Goal: Information Seeking & Learning: Learn about a topic

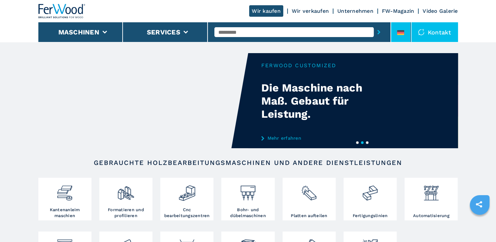
click at [398, 32] on icon at bounding box center [400, 32] width 7 height 5
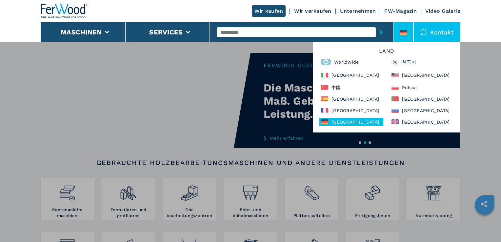
click at [356, 122] on div "[GEOGRAPHIC_DATA]" at bounding box center [351, 122] width 64 height 8
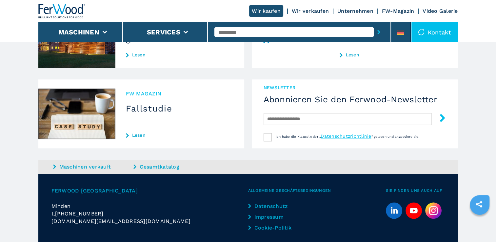
scroll to position [650, 0]
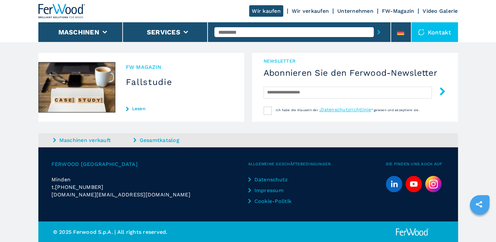
click at [267, 189] on link "Impressum" at bounding box center [275, 191] width 55 height 8
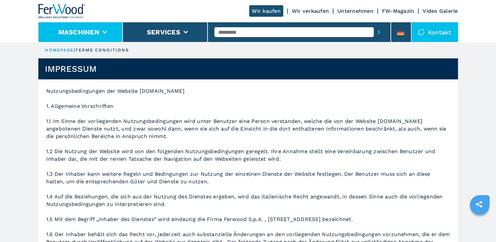
click at [80, 31] on button "Maschinen" at bounding box center [78, 32] width 41 height 8
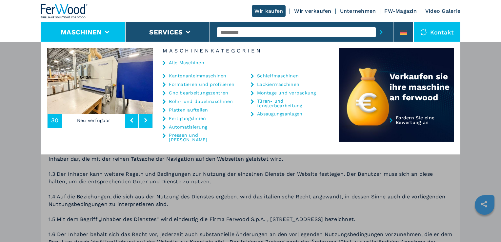
click at [188, 118] on link "Fertigungslinien" at bounding box center [187, 118] width 37 height 5
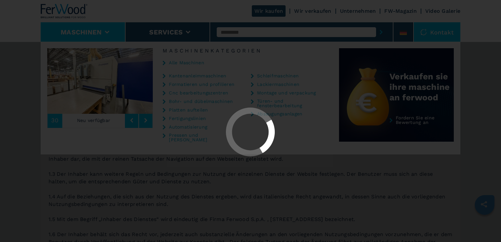
select select "**********"
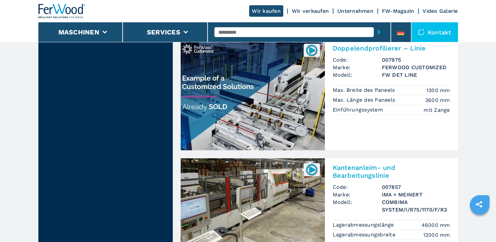
scroll to position [1279, 0]
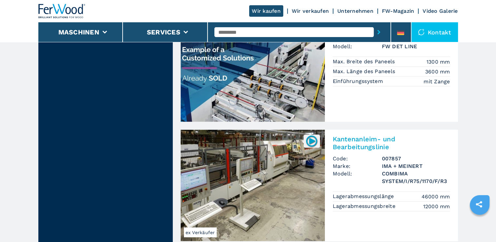
click at [247, 178] on img at bounding box center [253, 185] width 144 height 111
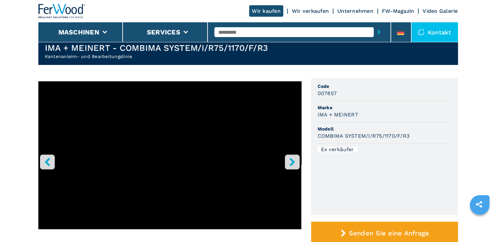
scroll to position [33, 0]
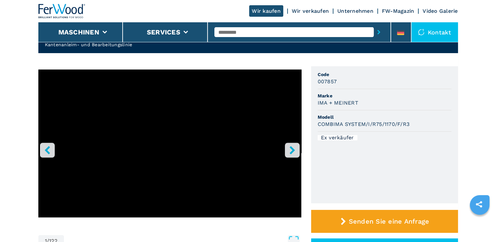
click at [293, 147] on icon "right-button" at bounding box center [292, 150] width 8 height 8
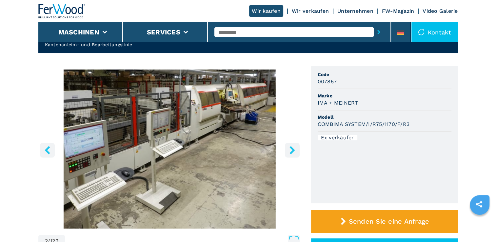
click at [290, 148] on icon "right-button" at bounding box center [292, 150] width 5 height 8
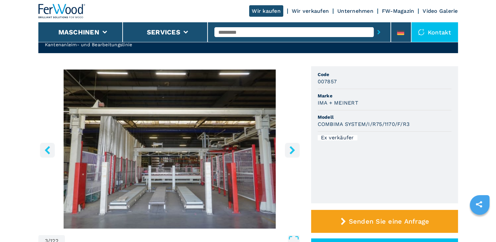
click at [290, 148] on icon "right-button" at bounding box center [292, 150] width 5 height 8
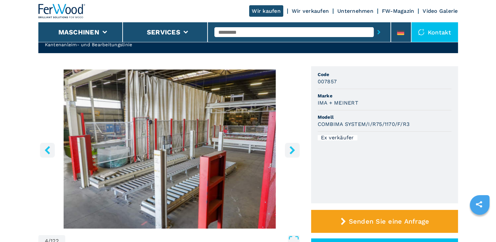
click at [290, 148] on icon "right-button" at bounding box center [292, 150] width 5 height 8
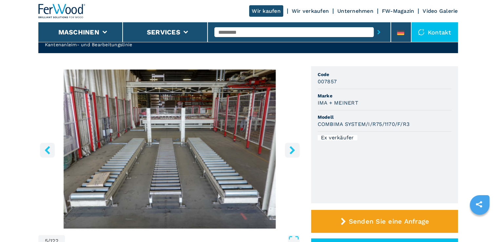
click at [290, 148] on icon "right-button" at bounding box center [292, 150] width 5 height 8
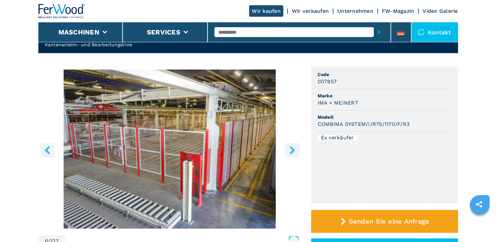
click at [291, 148] on icon "right-button" at bounding box center [292, 150] width 5 height 8
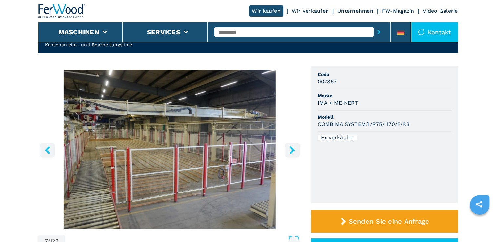
click at [291, 148] on icon "right-button" at bounding box center [292, 150] width 5 height 8
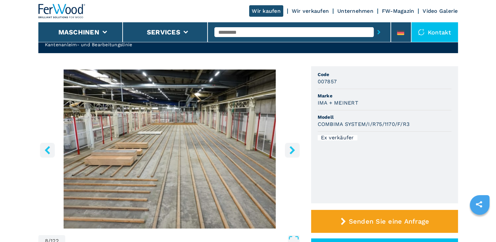
click at [291, 148] on icon "right-button" at bounding box center [292, 150] width 5 height 8
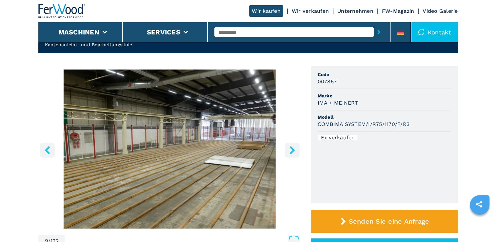
click at [291, 148] on icon "right-button" at bounding box center [292, 150] width 5 height 8
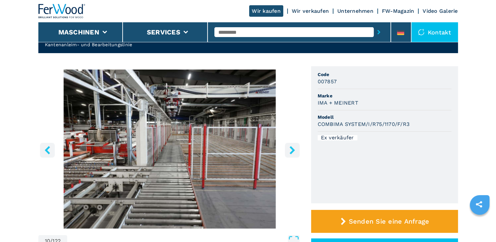
click at [291, 148] on icon "right-button" at bounding box center [292, 150] width 5 height 8
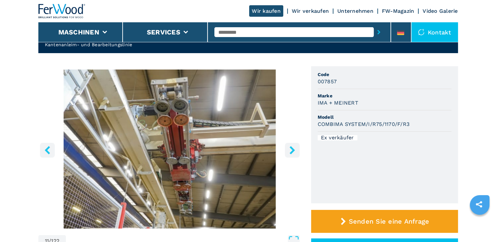
click at [291, 148] on icon "right-button" at bounding box center [292, 150] width 5 height 8
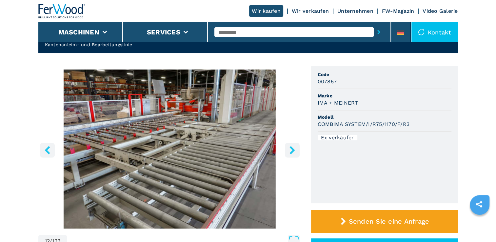
click at [291, 148] on icon "right-button" at bounding box center [292, 150] width 5 height 8
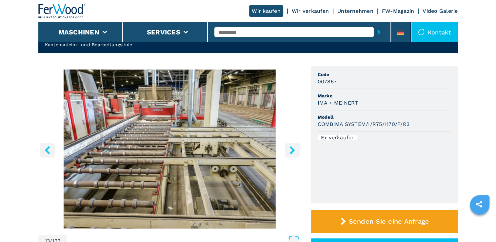
click at [291, 148] on icon "right-button" at bounding box center [292, 150] width 5 height 8
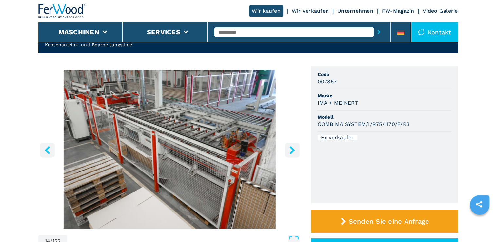
click at [291, 148] on icon "right-button" at bounding box center [292, 150] width 5 height 8
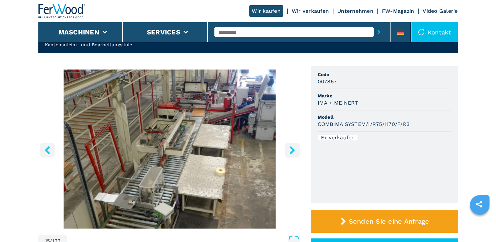
click at [291, 148] on icon "right-button" at bounding box center [292, 150] width 5 height 8
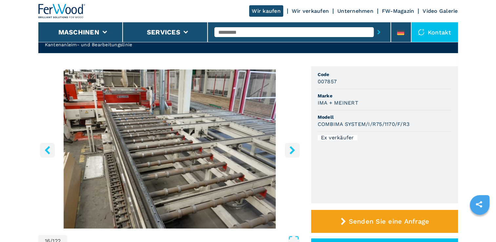
click at [291, 148] on icon "right-button" at bounding box center [292, 150] width 5 height 8
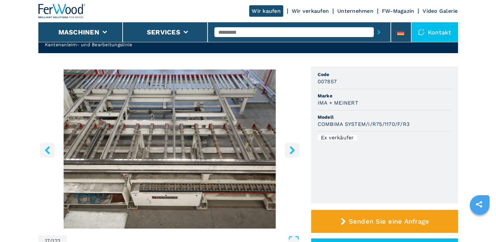
click at [291, 148] on icon "right-button" at bounding box center [292, 150] width 5 height 8
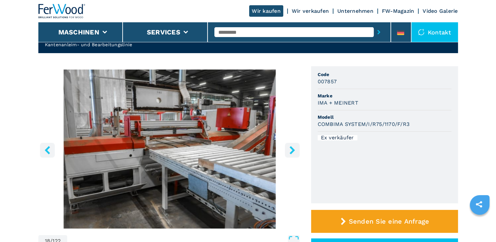
click at [291, 148] on icon "right-button" at bounding box center [292, 150] width 5 height 8
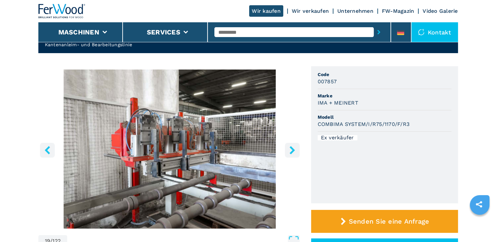
click at [291, 148] on icon "right-button" at bounding box center [292, 150] width 5 height 8
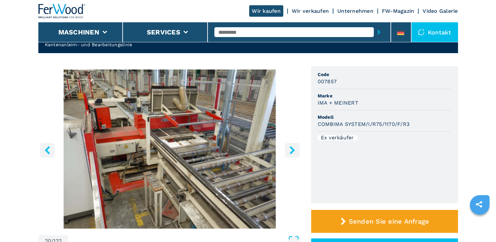
click at [291, 148] on icon "right-button" at bounding box center [292, 150] width 5 height 8
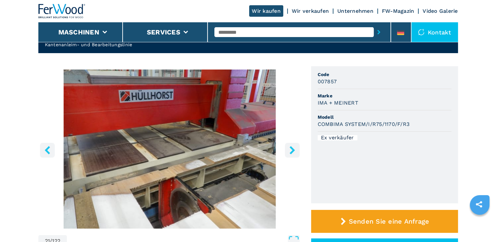
click at [291, 148] on icon "right-button" at bounding box center [292, 150] width 5 height 8
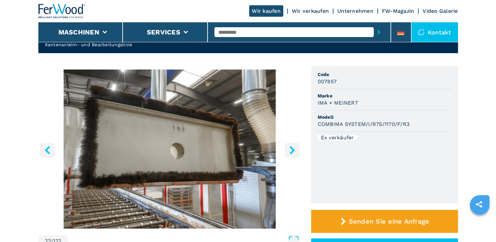
click at [290, 148] on icon "right-button" at bounding box center [292, 150] width 5 height 8
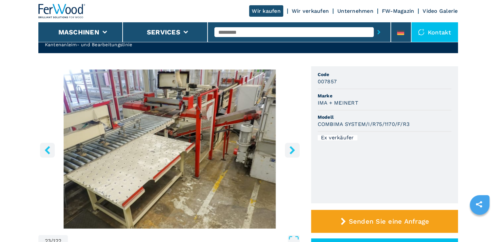
click at [290, 148] on icon "right-button" at bounding box center [292, 150] width 5 height 8
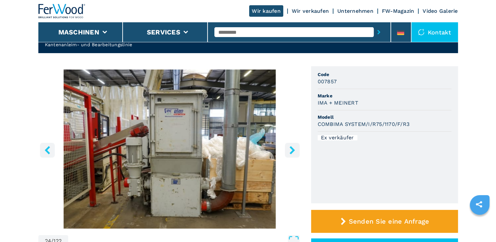
click at [290, 148] on icon "right-button" at bounding box center [292, 150] width 5 height 8
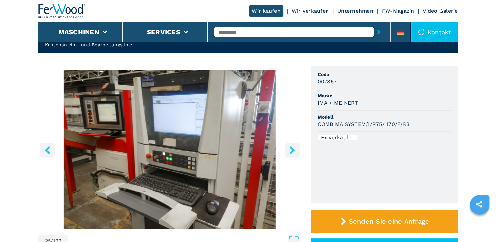
click at [290, 148] on icon "right-button" at bounding box center [292, 150] width 5 height 8
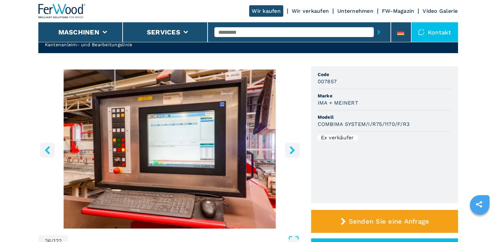
click at [290, 148] on icon "right-button" at bounding box center [292, 150] width 5 height 8
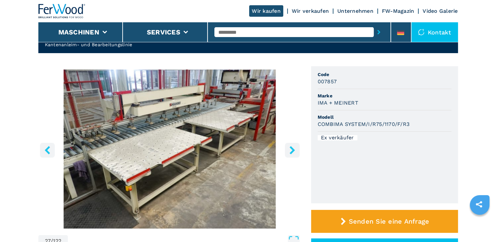
click at [290, 148] on icon "right-button" at bounding box center [292, 150] width 5 height 8
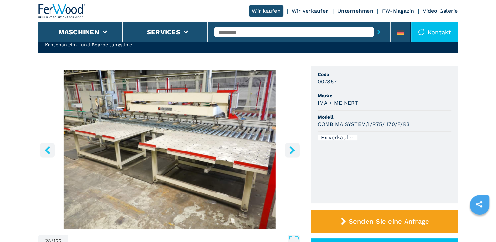
click at [290, 148] on icon "right-button" at bounding box center [292, 150] width 5 height 8
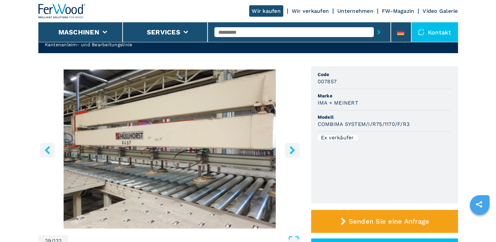
click at [291, 148] on icon "right-button" at bounding box center [292, 150] width 5 height 8
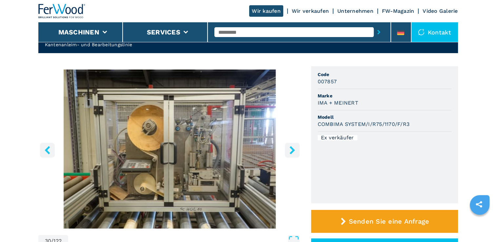
click at [291, 148] on icon "right-button" at bounding box center [292, 150] width 5 height 8
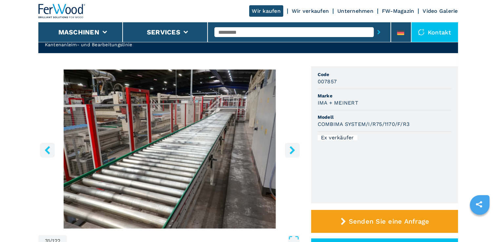
click at [291, 148] on icon "right-button" at bounding box center [292, 150] width 5 height 8
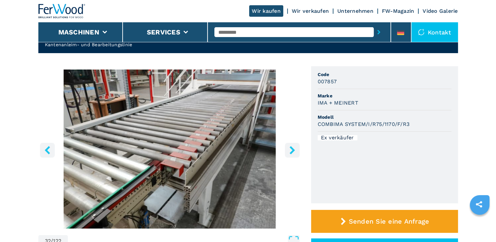
click at [291, 148] on icon "right-button" at bounding box center [292, 150] width 5 height 8
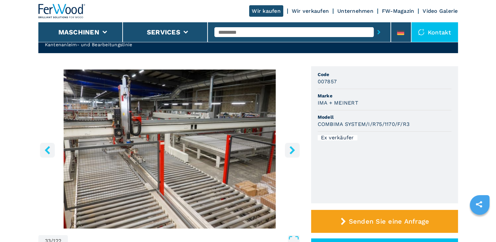
click at [291, 148] on icon "right-button" at bounding box center [292, 150] width 5 height 8
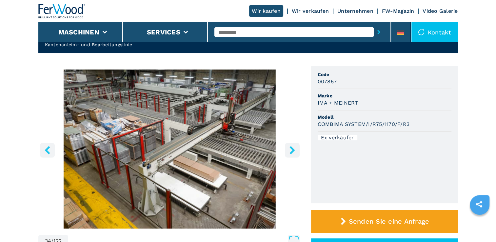
click at [291, 148] on icon "right-button" at bounding box center [292, 150] width 5 height 8
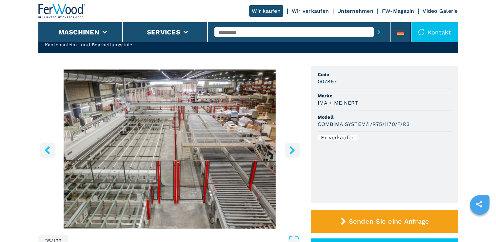
click at [291, 148] on icon "right-button" at bounding box center [292, 150] width 5 height 8
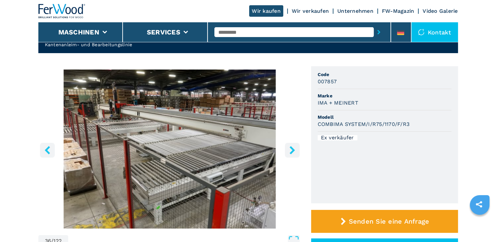
click at [291, 148] on icon "right-button" at bounding box center [292, 150] width 5 height 8
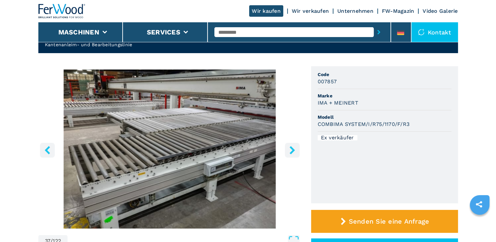
click at [291, 148] on icon "right-button" at bounding box center [292, 150] width 5 height 8
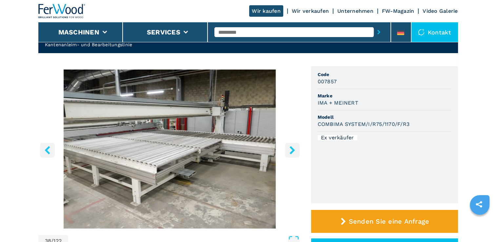
click at [291, 148] on icon "right-button" at bounding box center [292, 150] width 5 height 8
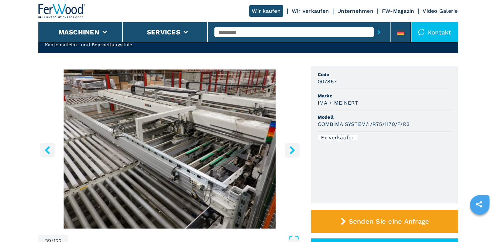
click at [291, 148] on icon "right-button" at bounding box center [292, 150] width 5 height 8
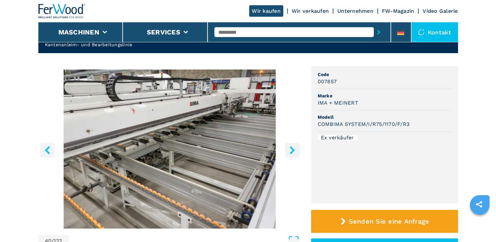
click at [291, 148] on icon "right-button" at bounding box center [292, 150] width 5 height 8
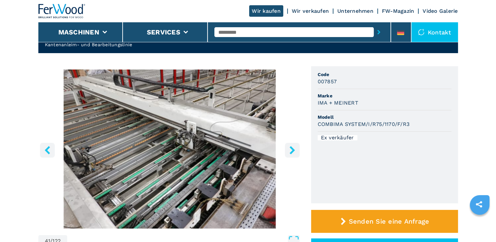
click at [291, 148] on icon "right-button" at bounding box center [292, 150] width 5 height 8
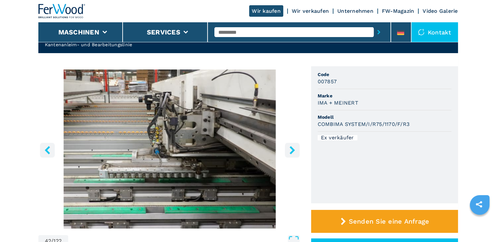
click at [291, 148] on icon "right-button" at bounding box center [292, 150] width 5 height 8
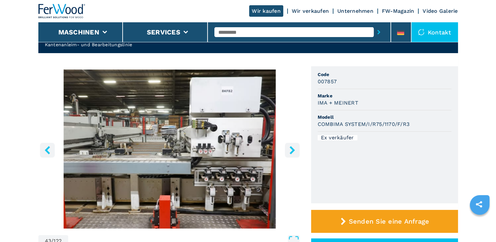
click at [291, 148] on icon "right-button" at bounding box center [292, 150] width 5 height 8
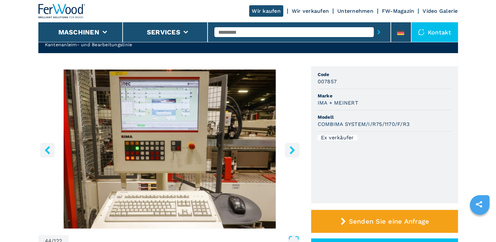
click at [291, 148] on icon "right-button" at bounding box center [292, 150] width 5 height 8
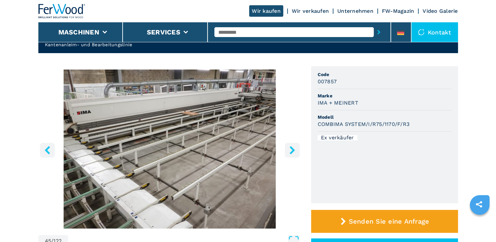
click at [291, 148] on icon "right-button" at bounding box center [292, 150] width 5 height 8
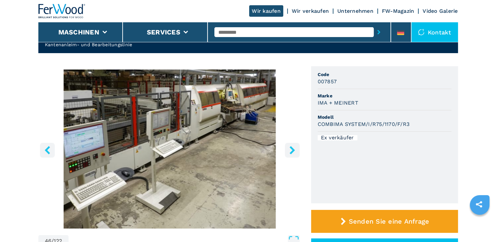
click at [291, 148] on icon "right-button" at bounding box center [292, 150] width 5 height 8
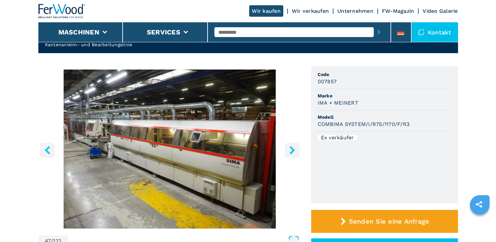
click at [291, 148] on icon "right-button" at bounding box center [292, 150] width 5 height 8
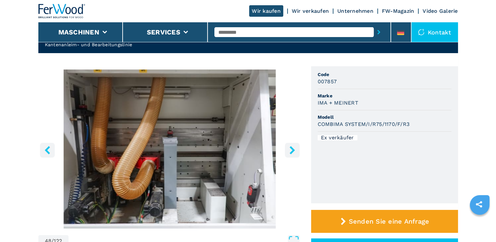
click at [291, 148] on icon "right-button" at bounding box center [292, 150] width 5 height 8
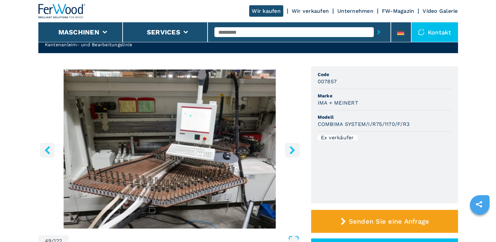
click at [291, 148] on icon "right-button" at bounding box center [292, 150] width 5 height 8
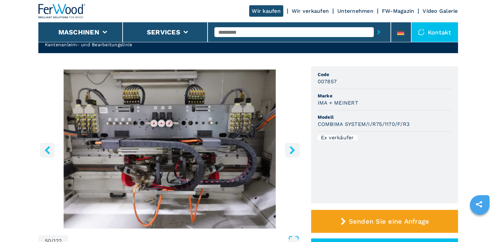
click at [291, 148] on icon "right-button" at bounding box center [292, 150] width 5 height 8
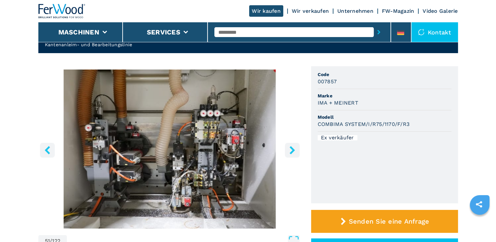
click at [291, 148] on icon "right-button" at bounding box center [292, 150] width 5 height 8
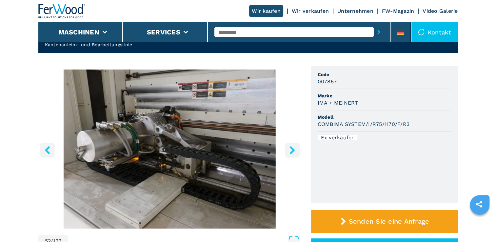
click at [291, 148] on icon "right-button" at bounding box center [292, 150] width 5 height 8
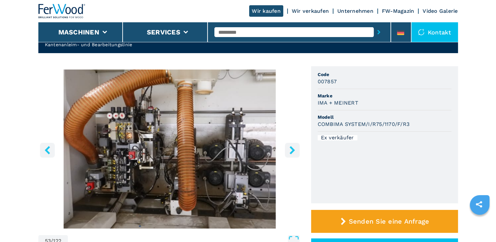
click at [291, 148] on icon "right-button" at bounding box center [292, 150] width 5 height 8
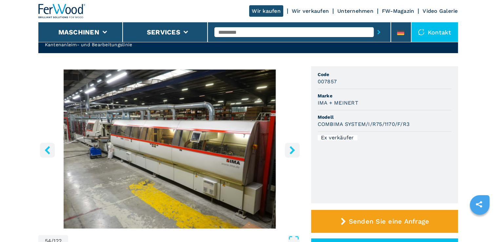
click at [291, 148] on icon "right-button" at bounding box center [292, 150] width 5 height 8
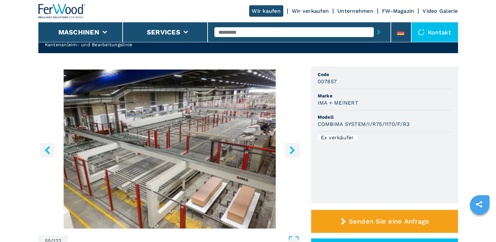
click at [291, 148] on icon "right-button" at bounding box center [292, 150] width 5 height 8
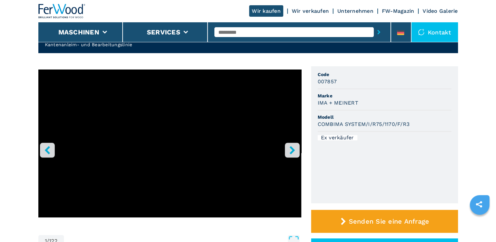
select select "**********"
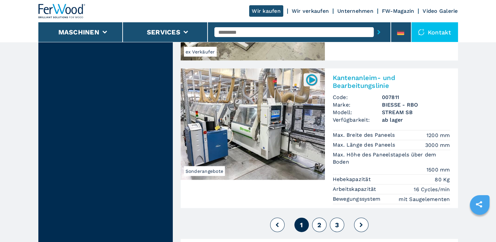
scroll to position [1476, 0]
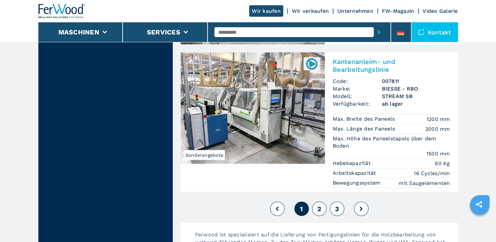
click at [317, 205] on span "2" at bounding box center [319, 209] width 4 height 8
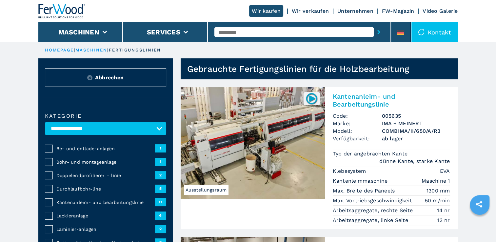
click at [310, 97] on img at bounding box center [311, 98] width 13 height 13
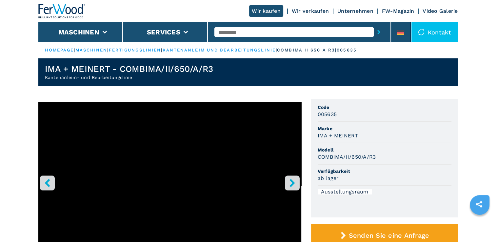
scroll to position [8, 0]
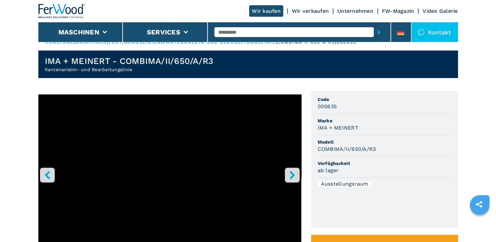
click at [290, 172] on icon "right-button" at bounding box center [292, 175] width 5 height 8
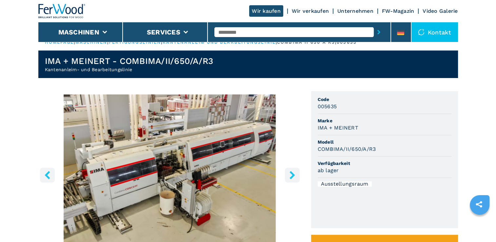
click at [290, 171] on icon "right-button" at bounding box center [292, 175] width 5 height 8
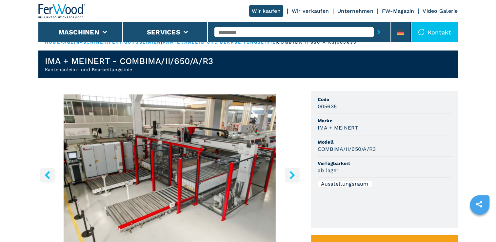
click at [290, 171] on icon "right-button" at bounding box center [292, 175] width 5 height 8
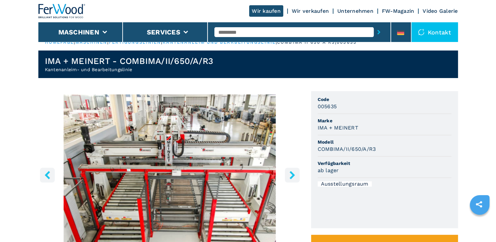
click at [290, 171] on icon "right-button" at bounding box center [292, 175] width 5 height 8
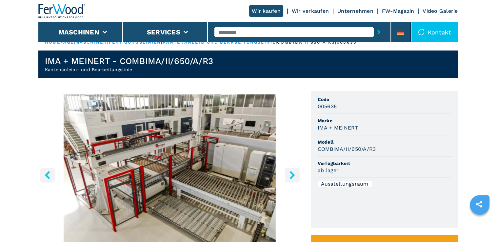
click at [290, 172] on icon "right-button" at bounding box center [292, 175] width 5 height 8
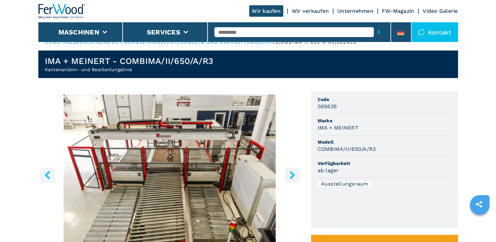
click at [290, 172] on icon "right-button" at bounding box center [292, 175] width 5 height 8
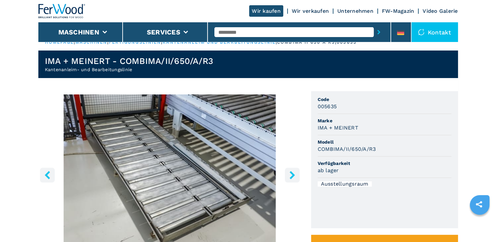
click at [290, 172] on icon "right-button" at bounding box center [292, 175] width 5 height 8
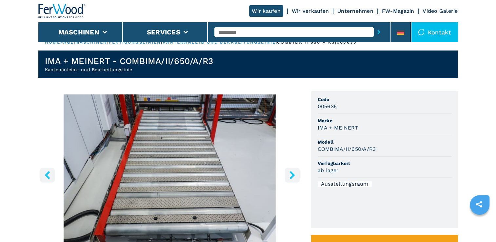
click at [291, 172] on icon "right-button" at bounding box center [292, 175] width 5 height 8
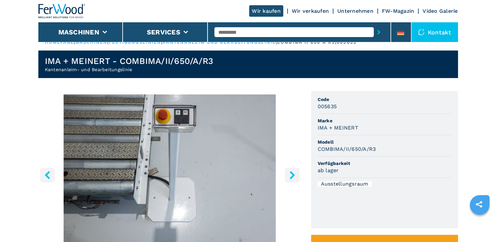
click at [291, 172] on icon "right-button" at bounding box center [292, 175] width 5 height 8
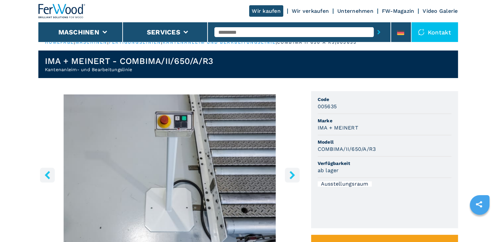
click at [290, 172] on icon "right-button" at bounding box center [292, 175] width 5 height 8
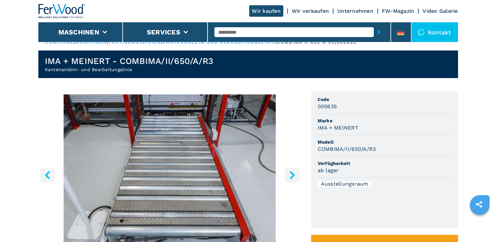
click at [290, 172] on icon "right-button" at bounding box center [292, 175] width 5 height 8
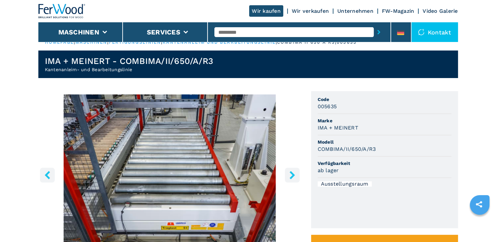
click at [290, 172] on icon "right-button" at bounding box center [292, 175] width 5 height 8
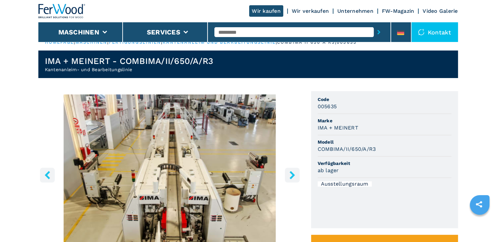
click at [290, 172] on icon "right-button" at bounding box center [292, 175] width 5 height 8
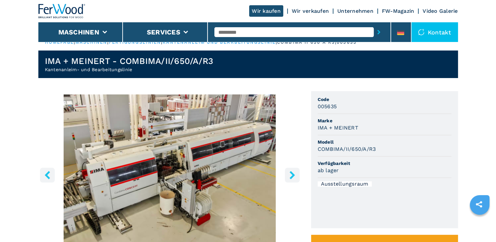
click at [290, 172] on icon "right-button" at bounding box center [292, 175] width 5 height 8
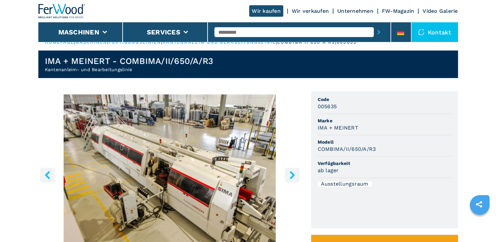
click at [290, 172] on icon "right-button" at bounding box center [292, 175] width 5 height 8
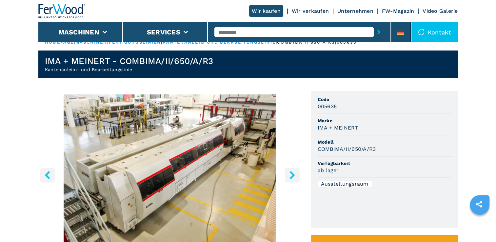
click at [290, 172] on icon "right-button" at bounding box center [292, 175] width 5 height 8
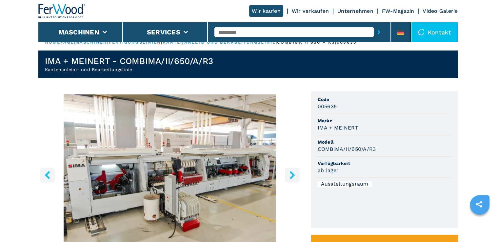
click at [290, 172] on icon "right-button" at bounding box center [292, 175] width 5 height 8
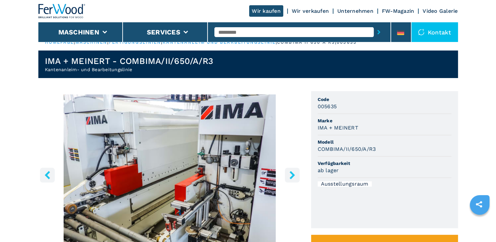
click at [290, 171] on icon "right-button" at bounding box center [292, 175] width 5 height 8
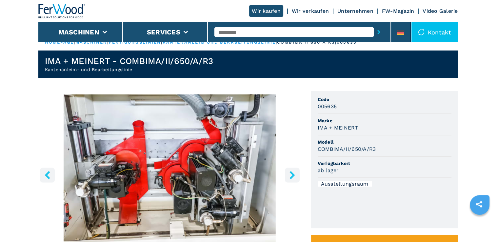
click at [290, 171] on icon "right-button" at bounding box center [292, 175] width 5 height 8
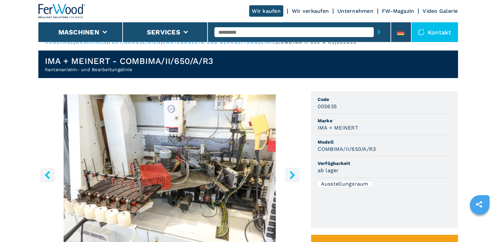
click at [291, 173] on icon "right-button" at bounding box center [292, 175] width 5 height 8
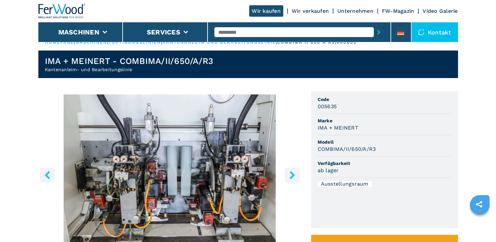
click at [291, 173] on icon "right-button" at bounding box center [292, 175] width 8 height 8
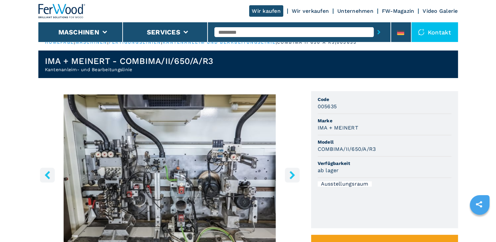
click at [290, 172] on icon "right-button" at bounding box center [292, 175] width 5 height 8
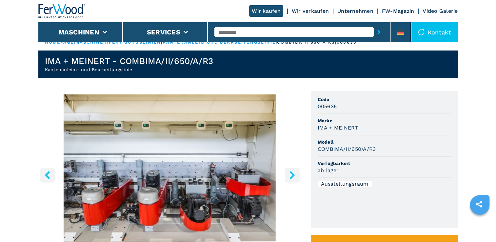
click at [290, 172] on icon "right-button" at bounding box center [292, 175] width 5 height 8
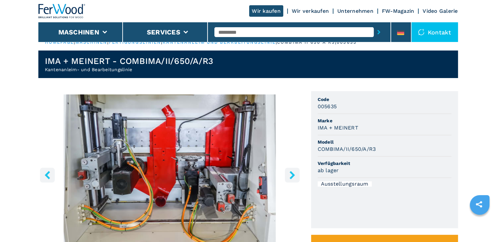
click at [290, 172] on icon "right-button" at bounding box center [292, 175] width 5 height 8
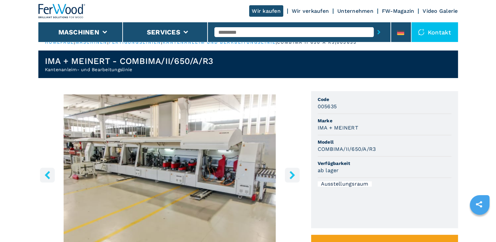
click at [290, 172] on icon "right-button" at bounding box center [292, 175] width 5 height 8
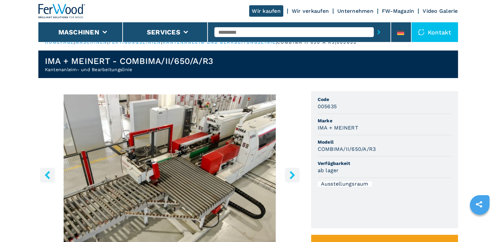
click at [290, 172] on icon "right-button" at bounding box center [292, 175] width 5 height 8
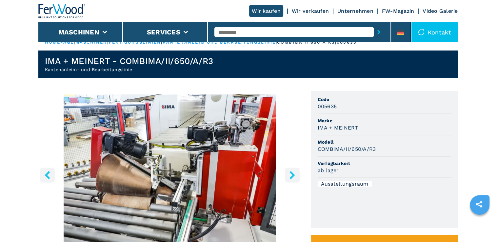
click at [290, 172] on icon "right-button" at bounding box center [292, 175] width 5 height 8
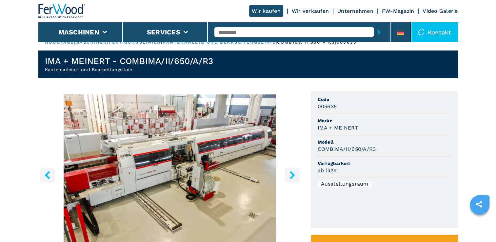
click at [290, 172] on icon "right-button" at bounding box center [292, 175] width 5 height 8
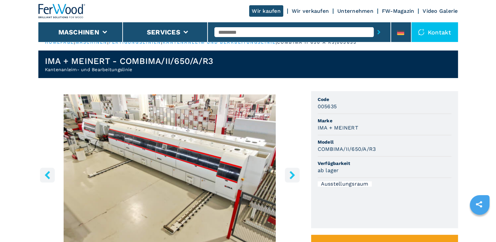
click at [290, 172] on icon "right-button" at bounding box center [292, 175] width 5 height 8
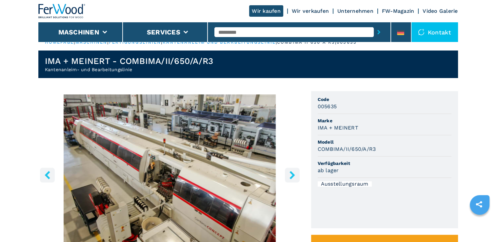
click at [290, 172] on icon "right-button" at bounding box center [292, 175] width 5 height 8
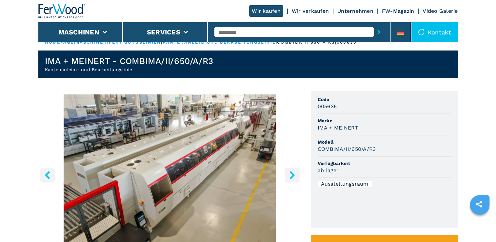
click at [290, 172] on icon "right-button" at bounding box center [292, 175] width 5 height 8
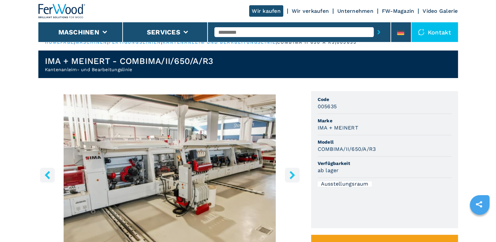
click at [290, 172] on icon "right-button" at bounding box center [292, 175] width 5 height 8
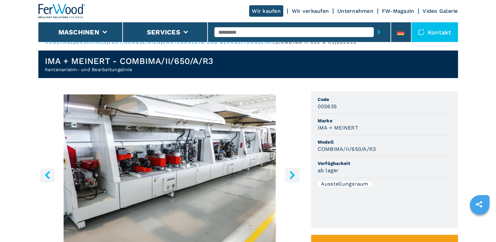
click at [290, 172] on icon "right-button" at bounding box center [292, 175] width 5 height 8
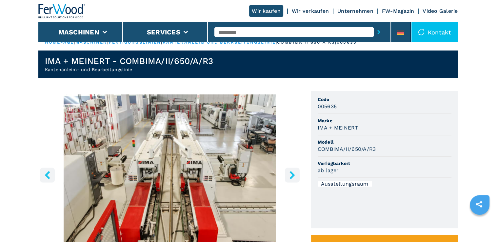
click at [290, 172] on icon "right-button" at bounding box center [292, 175] width 5 height 8
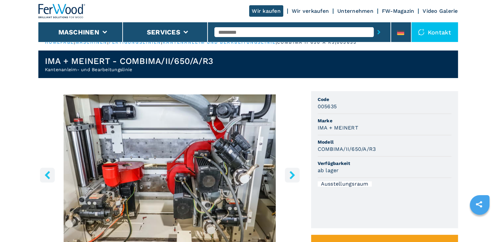
click at [290, 172] on icon "right-button" at bounding box center [292, 175] width 5 height 8
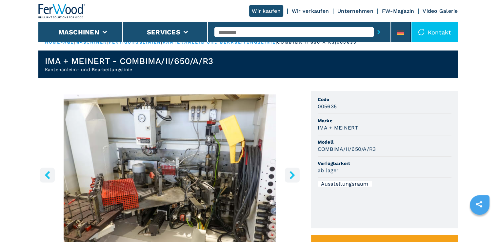
click at [290, 172] on icon "right-button" at bounding box center [292, 175] width 5 height 8
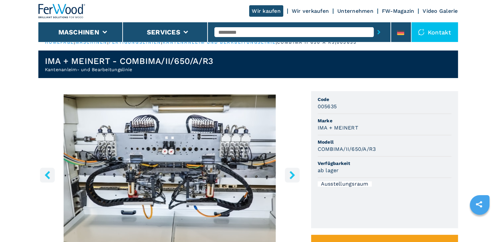
click at [290, 172] on icon "right-button" at bounding box center [292, 175] width 5 height 8
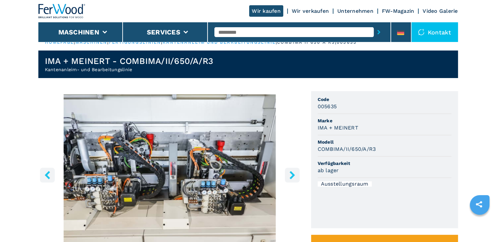
click at [290, 171] on icon "right-button" at bounding box center [292, 175] width 5 height 8
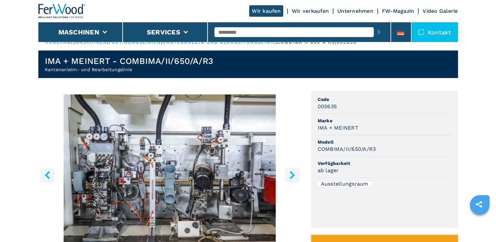
click at [290, 171] on icon "right-button" at bounding box center [292, 175] width 5 height 8
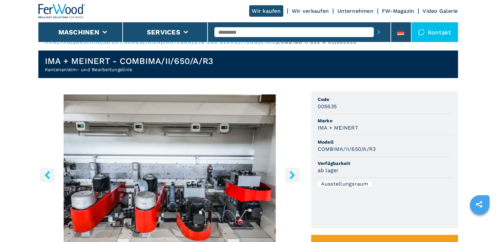
click at [290, 172] on icon "right-button" at bounding box center [292, 175] width 8 height 8
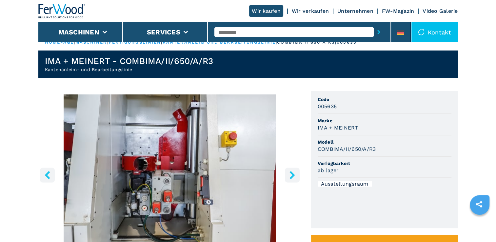
click at [291, 172] on icon "right-button" at bounding box center [292, 175] width 5 height 8
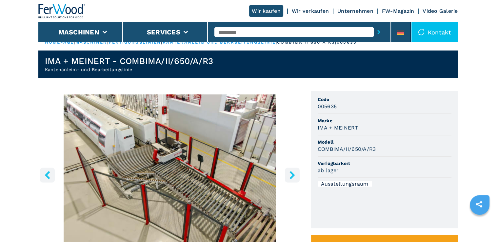
click at [291, 172] on icon "right-button" at bounding box center [292, 175] width 5 height 8
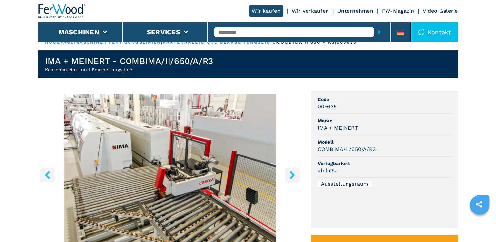
click at [291, 172] on icon "right-button" at bounding box center [292, 175] width 5 height 8
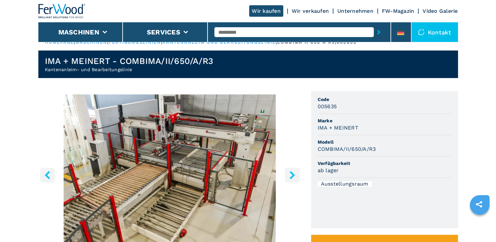
click at [291, 172] on icon "right-button" at bounding box center [292, 175] width 5 height 8
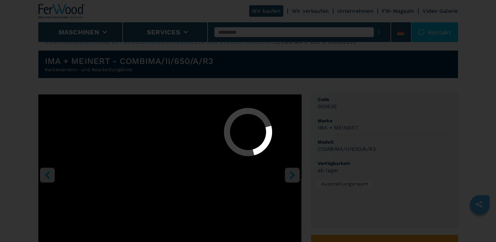
select select "**********"
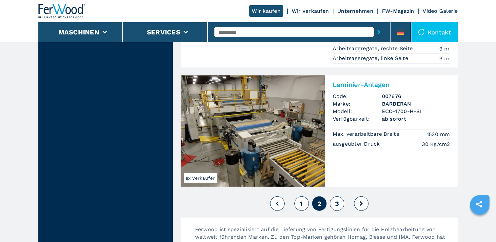
scroll to position [1640, 0]
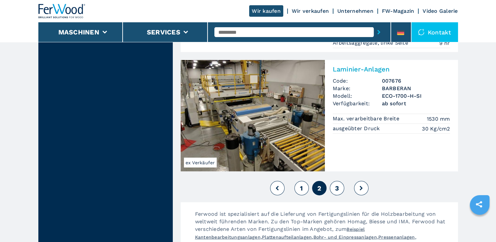
click at [335, 184] on span "3" at bounding box center [337, 188] width 4 height 8
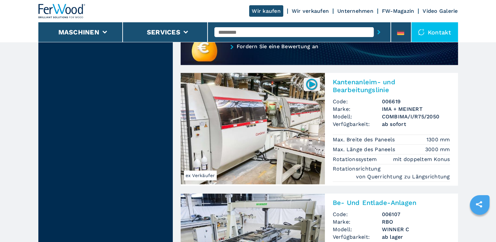
scroll to position [525, 0]
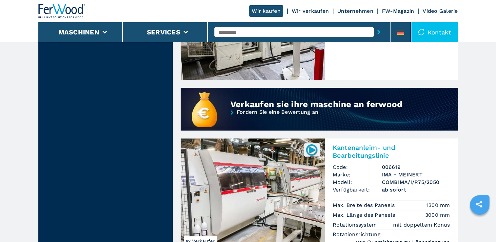
click at [240, 196] on img at bounding box center [253, 193] width 144 height 111
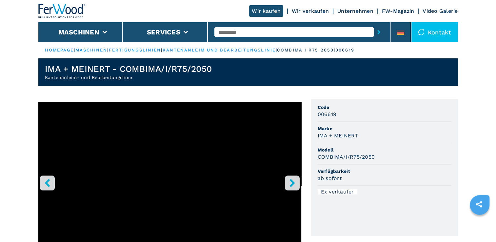
scroll to position [8, 0]
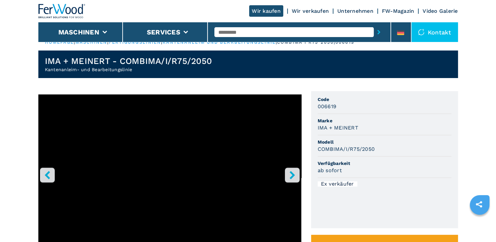
click at [293, 174] on icon "right-button" at bounding box center [292, 175] width 5 height 8
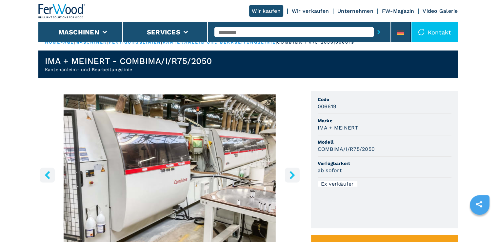
click at [292, 171] on icon "right-button" at bounding box center [292, 175] width 8 height 8
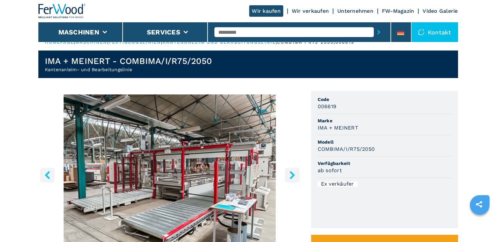
click at [292, 171] on icon "right-button" at bounding box center [292, 175] width 8 height 8
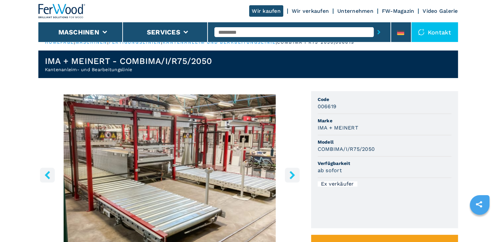
click at [291, 171] on icon "right-button" at bounding box center [292, 175] width 8 height 8
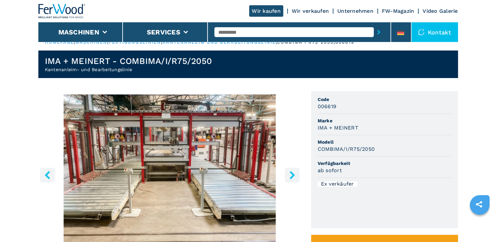
click at [291, 171] on icon "right-button" at bounding box center [292, 175] width 8 height 8
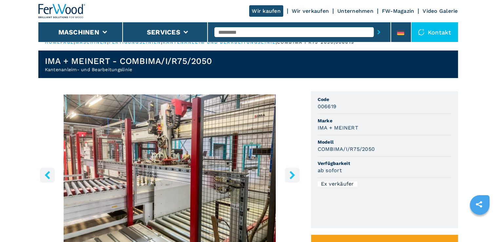
click at [291, 171] on icon "right-button" at bounding box center [292, 175] width 8 height 8
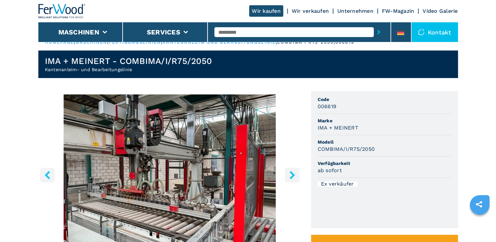
click at [290, 173] on icon "right-button" at bounding box center [292, 175] width 8 height 8
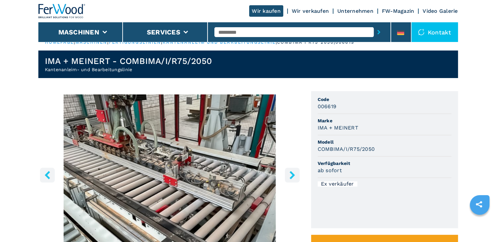
click at [291, 173] on icon "right-button" at bounding box center [292, 175] width 5 height 8
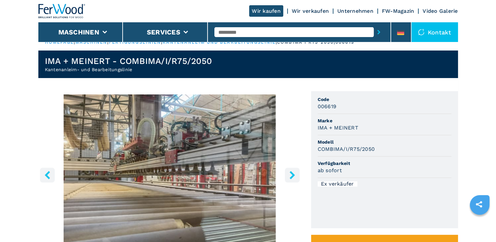
click at [292, 173] on icon "right-button" at bounding box center [292, 175] width 5 height 8
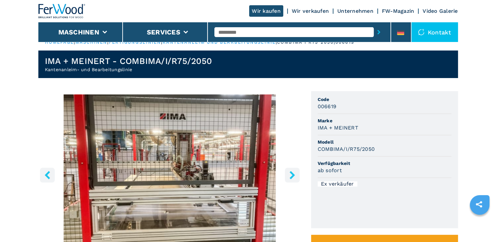
click at [292, 173] on icon "right-button" at bounding box center [292, 175] width 5 height 8
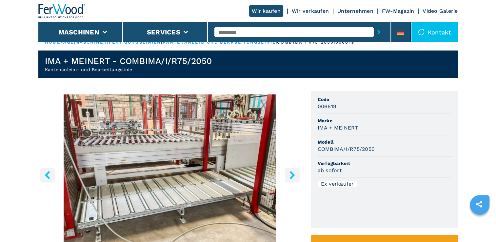
click at [292, 173] on icon "right-button" at bounding box center [292, 175] width 5 height 8
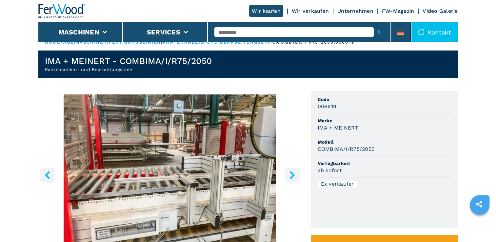
click at [292, 173] on icon "right-button" at bounding box center [292, 175] width 5 height 8
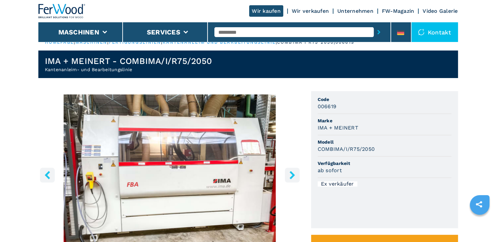
click at [292, 173] on icon "right-button" at bounding box center [292, 175] width 5 height 8
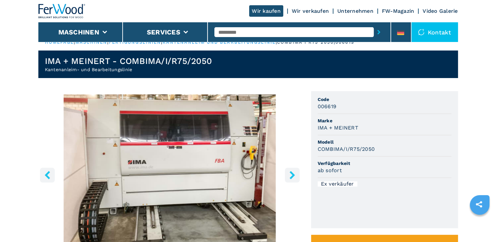
click at [292, 173] on icon "right-button" at bounding box center [292, 175] width 5 height 8
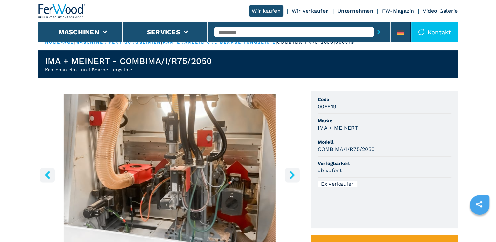
click at [291, 171] on icon "right-button" at bounding box center [292, 175] width 5 height 8
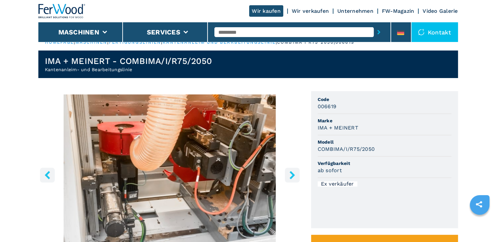
click at [292, 172] on icon "right-button" at bounding box center [292, 175] width 5 height 8
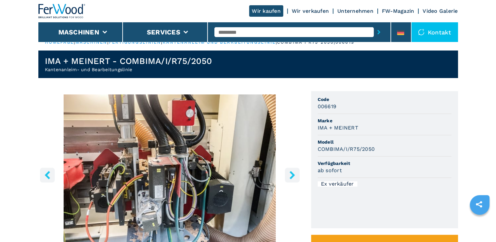
click at [290, 173] on icon "right-button" at bounding box center [292, 175] width 8 height 8
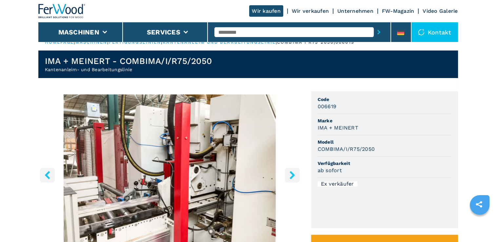
click at [290, 173] on icon "right-button" at bounding box center [292, 175] width 8 height 8
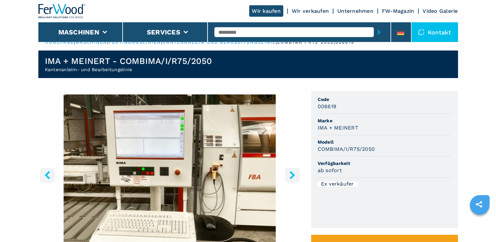
click at [290, 173] on icon "right-button" at bounding box center [292, 175] width 8 height 8
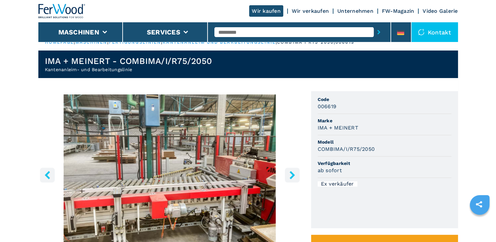
click at [290, 173] on icon "right-button" at bounding box center [292, 175] width 8 height 8
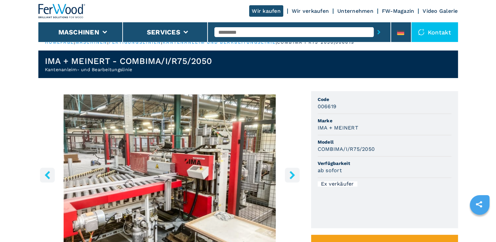
click at [290, 173] on icon "right-button" at bounding box center [292, 175] width 8 height 8
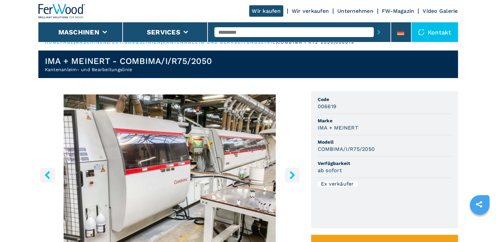
click at [290, 173] on icon "right-button" at bounding box center [292, 175] width 8 height 8
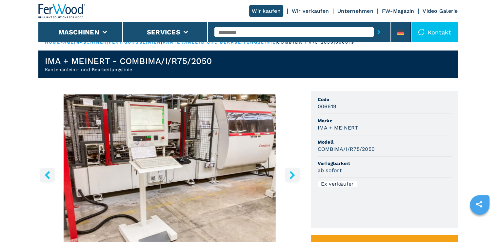
click at [290, 173] on icon "right-button" at bounding box center [292, 175] width 8 height 8
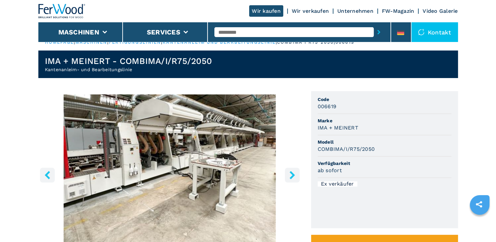
click at [290, 173] on icon "right-button" at bounding box center [292, 175] width 8 height 8
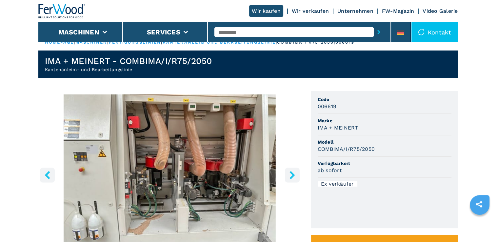
click at [290, 173] on icon "right-button" at bounding box center [292, 175] width 8 height 8
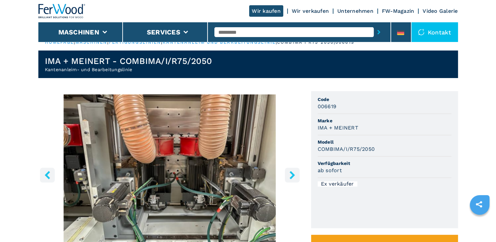
click at [290, 173] on icon "right-button" at bounding box center [292, 175] width 8 height 8
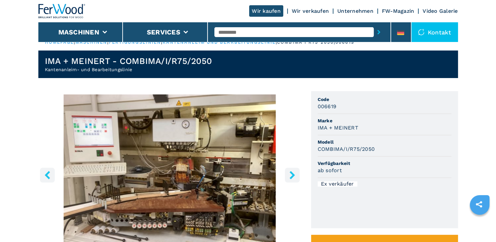
click at [290, 173] on icon "right-button" at bounding box center [292, 175] width 8 height 8
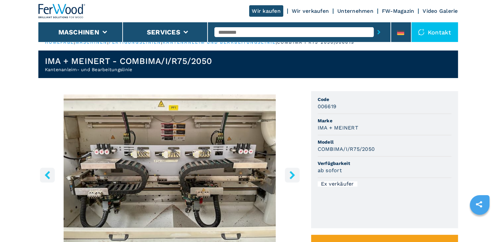
click at [46, 172] on icon "left-button" at bounding box center [47, 175] width 8 height 8
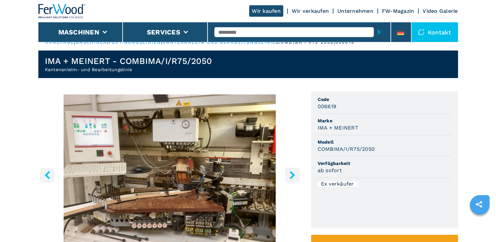
click at [292, 173] on icon "right-button" at bounding box center [292, 175] width 5 height 8
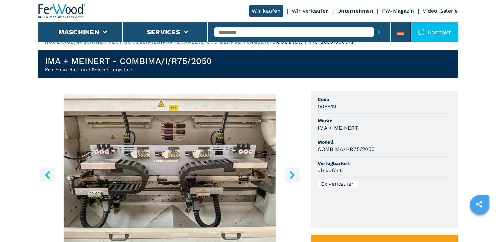
click at [290, 172] on icon "right-button" at bounding box center [292, 175] width 5 height 8
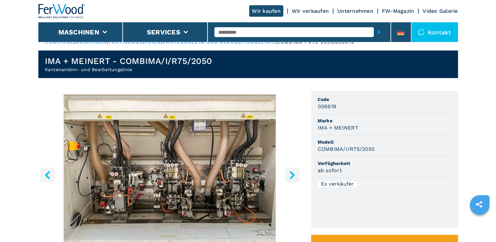
click at [290, 172] on icon "right-button" at bounding box center [292, 175] width 5 height 8
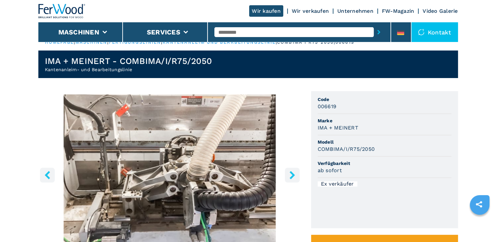
click at [290, 172] on icon "right-button" at bounding box center [292, 175] width 5 height 8
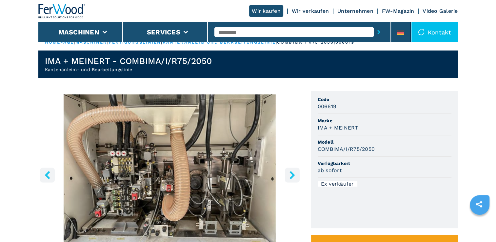
click at [289, 172] on icon "right-button" at bounding box center [292, 175] width 8 height 8
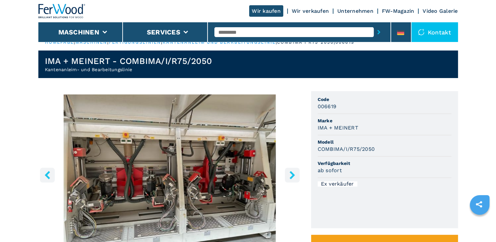
click at [289, 172] on icon "right-button" at bounding box center [292, 175] width 8 height 8
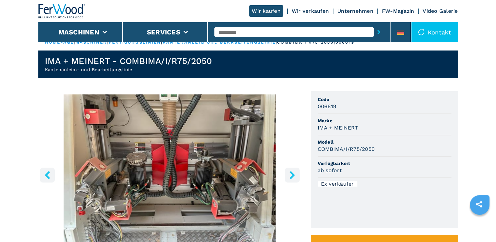
click at [289, 172] on icon "right-button" at bounding box center [292, 175] width 8 height 8
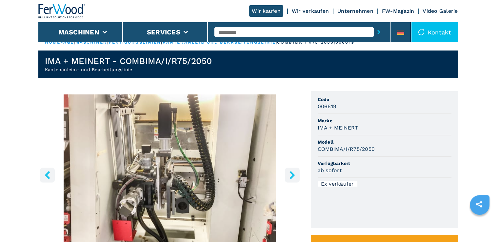
click at [290, 172] on icon "right-button" at bounding box center [292, 175] width 8 height 8
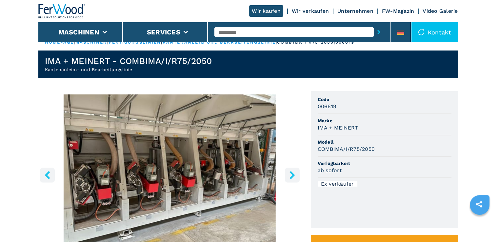
click at [290, 172] on icon "right-button" at bounding box center [292, 175] width 8 height 8
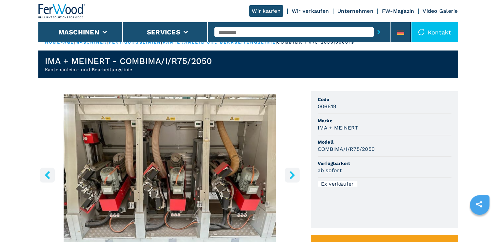
click at [290, 172] on icon "right-button" at bounding box center [292, 175] width 8 height 8
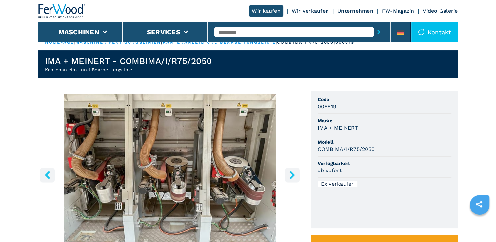
click at [290, 172] on icon "right-button" at bounding box center [292, 175] width 5 height 8
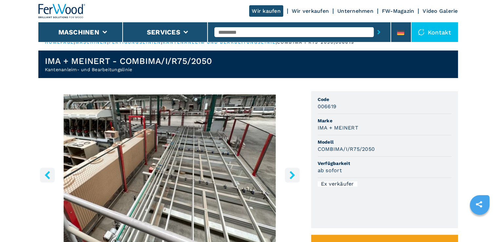
click at [290, 172] on icon "right-button" at bounding box center [292, 175] width 5 height 8
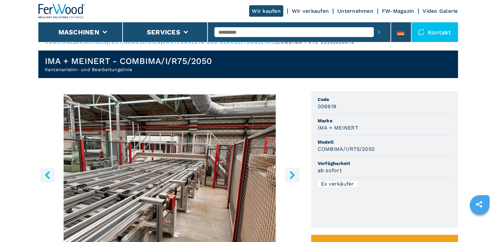
click at [290, 172] on icon "right-button" at bounding box center [292, 175] width 5 height 8
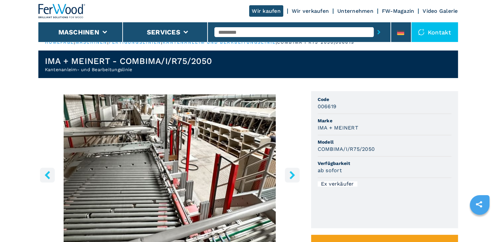
click at [290, 172] on icon "right-button" at bounding box center [292, 175] width 5 height 8
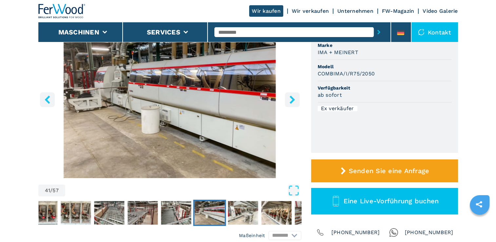
scroll to position [41, 0]
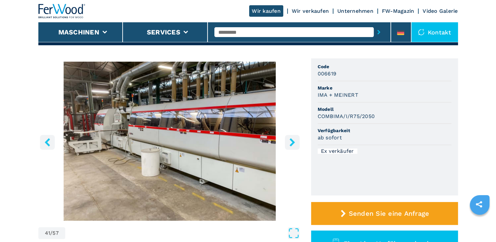
click at [290, 140] on icon "right-button" at bounding box center [292, 142] width 8 height 8
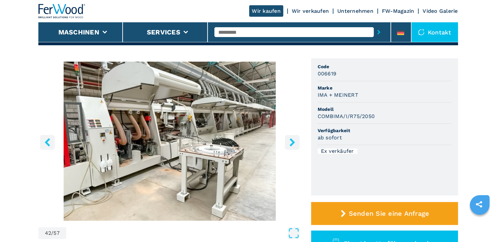
click at [290, 140] on icon "right-button" at bounding box center [292, 142] width 8 height 8
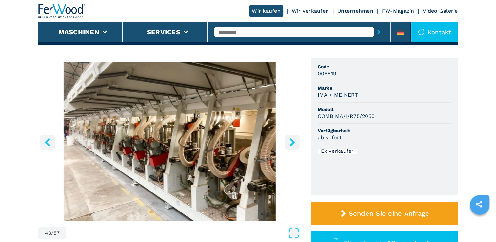
click at [290, 140] on icon "right-button" at bounding box center [292, 142] width 8 height 8
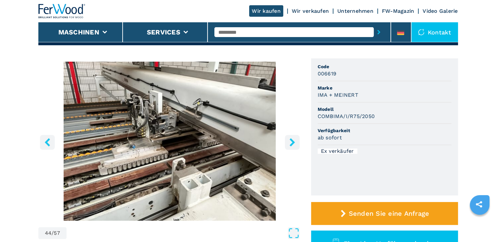
click at [290, 140] on icon "right-button" at bounding box center [292, 142] width 8 height 8
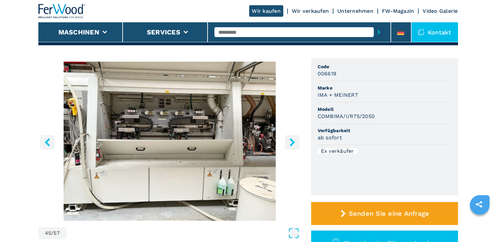
click at [290, 140] on icon "right-button" at bounding box center [292, 142] width 8 height 8
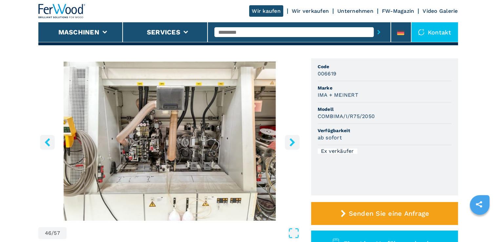
click at [290, 140] on icon "right-button" at bounding box center [292, 142] width 8 height 8
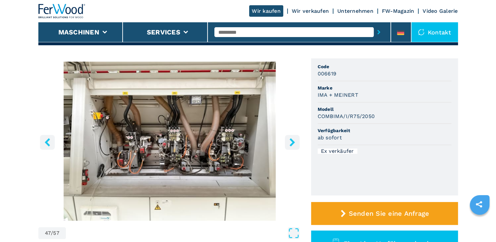
click at [290, 140] on icon "right-button" at bounding box center [292, 142] width 8 height 8
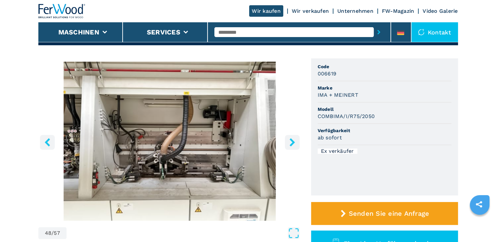
click at [290, 140] on icon "right-button" at bounding box center [292, 142] width 8 height 8
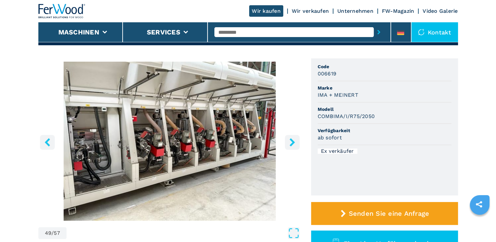
click at [290, 139] on icon "right-button" at bounding box center [292, 142] width 5 height 8
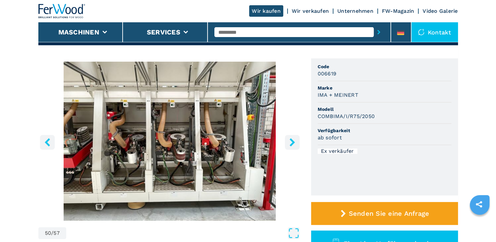
click at [290, 139] on icon "right-button" at bounding box center [292, 142] width 5 height 8
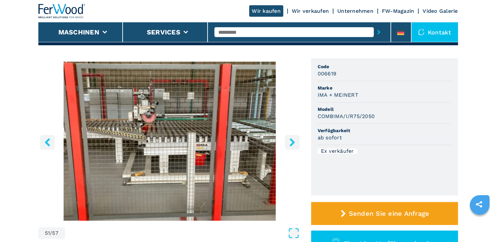
click at [290, 139] on icon "right-button" at bounding box center [292, 142] width 5 height 8
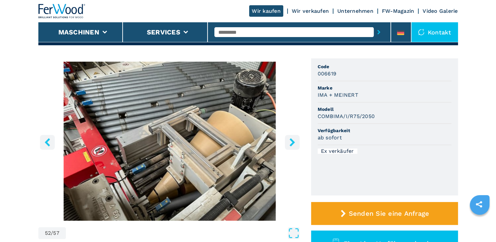
click at [290, 139] on icon "right-button" at bounding box center [292, 142] width 5 height 8
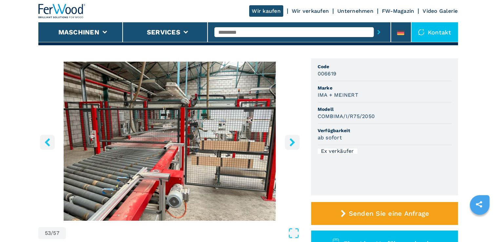
click at [290, 139] on icon "right-button" at bounding box center [292, 142] width 5 height 8
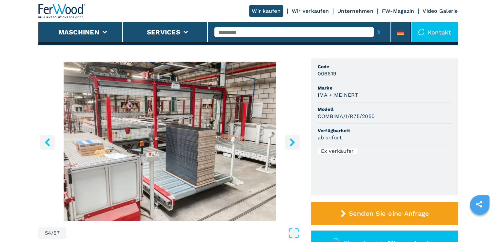
click at [290, 139] on icon "right-button" at bounding box center [292, 142] width 5 height 8
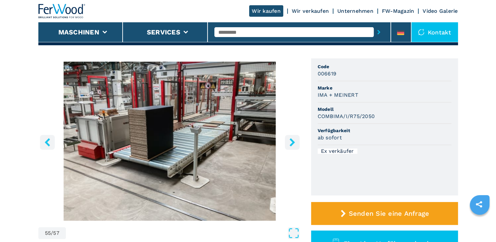
click at [290, 139] on icon "right-button" at bounding box center [292, 142] width 5 height 8
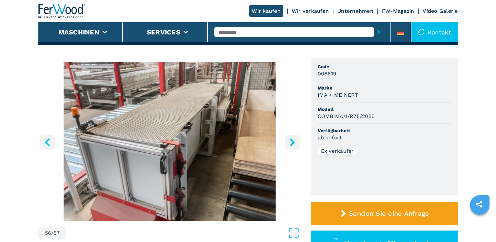
click at [290, 139] on icon "right-button" at bounding box center [292, 142] width 5 height 8
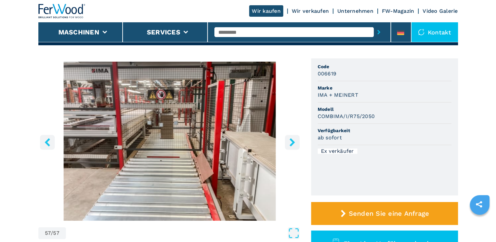
click at [290, 139] on icon "right-button" at bounding box center [292, 142] width 5 height 8
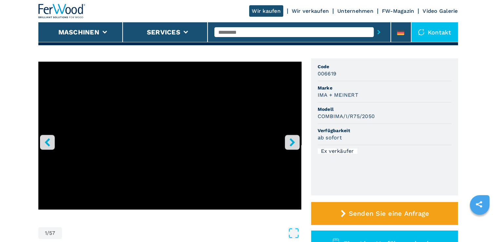
click at [290, 139] on icon "right-button" at bounding box center [292, 142] width 5 height 8
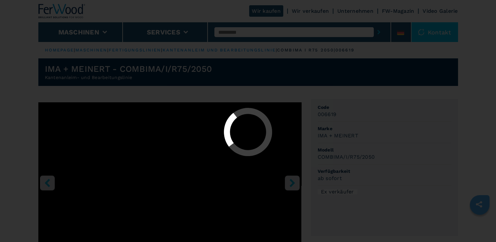
select select "**********"
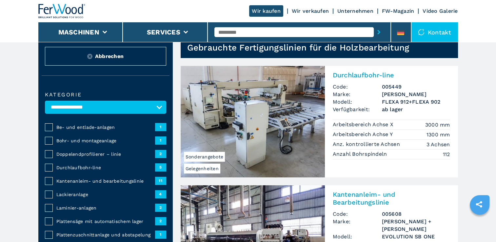
scroll to position [33, 0]
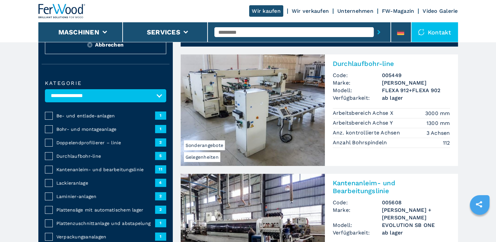
click at [102, 168] on span "Kantenanleim- und bearbeitungslinie" at bounding box center [105, 169] width 99 height 7
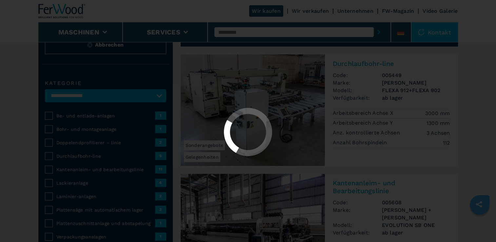
select select "**********"
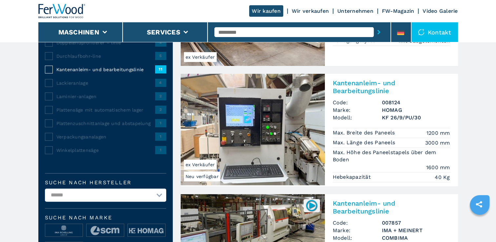
scroll to position [47, 0]
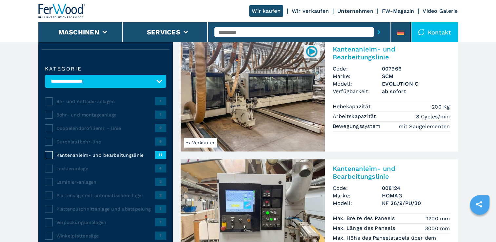
click at [84, 127] on span "Doppelendprofilierer – linie" at bounding box center [105, 128] width 99 height 7
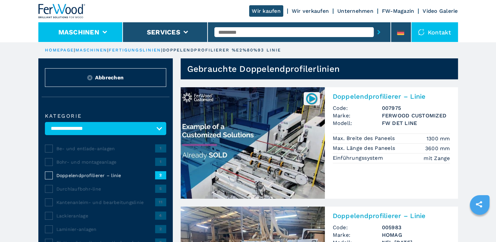
click at [81, 30] on button "Maschinen" at bounding box center [78, 32] width 41 height 8
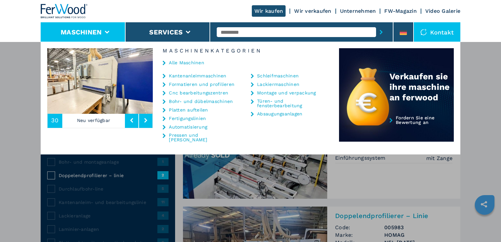
click at [185, 74] on link "Kantenanleimmaschinen" at bounding box center [197, 75] width 57 height 5
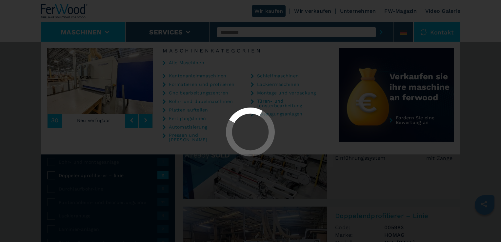
select select "**********"
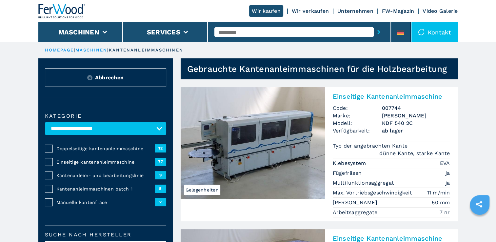
click at [101, 159] on span "Einseitige kantenanleimmaschine" at bounding box center [105, 162] width 99 height 7
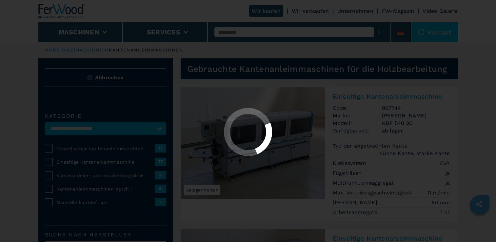
select select "**********"
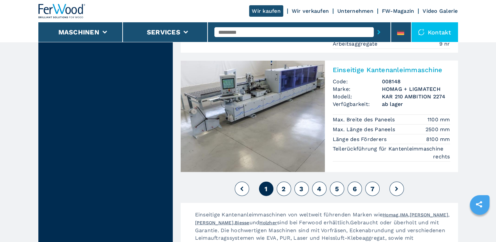
scroll to position [1705, 0]
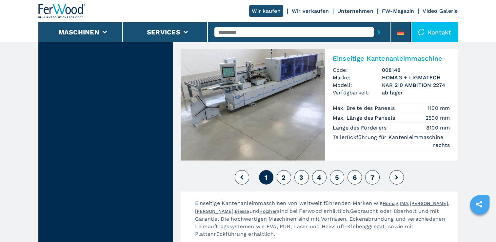
click at [283, 173] on span "2" at bounding box center [284, 177] width 4 height 8
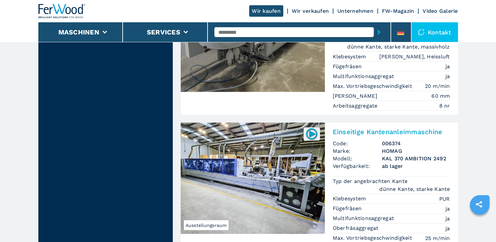
scroll to position [1279, 0]
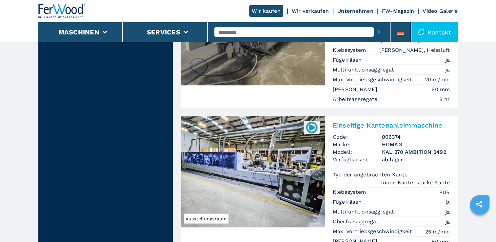
click at [264, 148] on img at bounding box center [253, 171] width 144 height 111
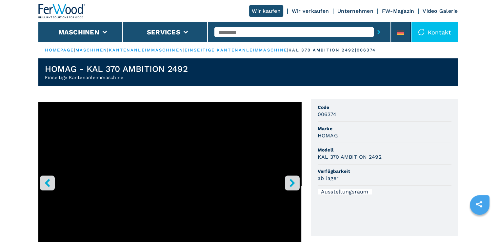
scroll to position [8, 0]
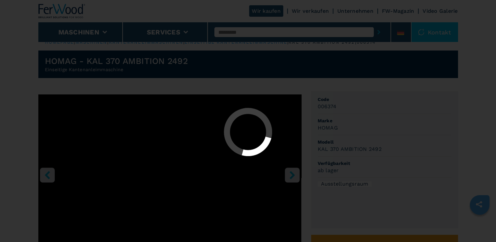
select select "**********"
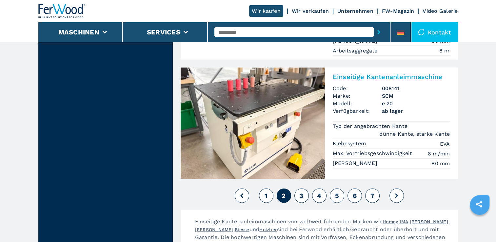
scroll to position [1640, 0]
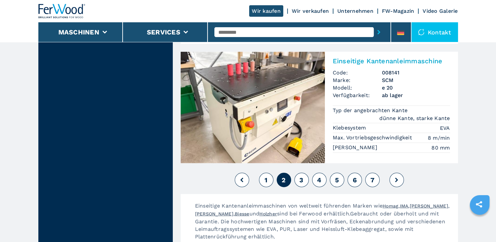
click at [301, 176] on span "3" at bounding box center [301, 180] width 4 height 8
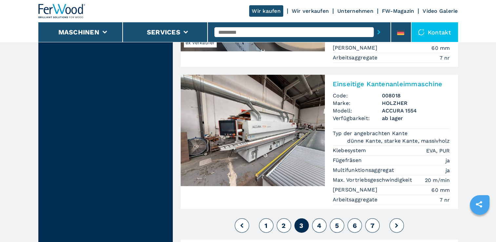
scroll to position [1672, 0]
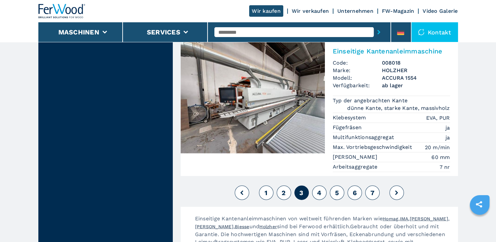
click at [320, 186] on button "4" at bounding box center [319, 193] width 14 height 14
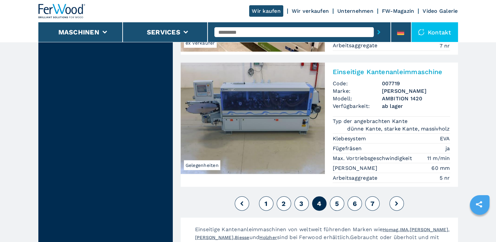
scroll to position [1705, 0]
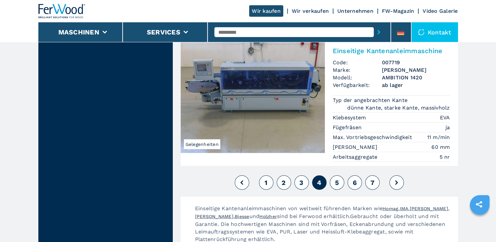
click at [337, 179] on span "5" at bounding box center [337, 183] width 4 height 8
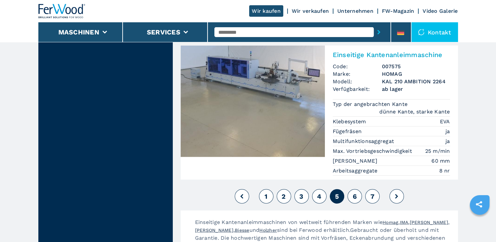
scroll to position [1705, 0]
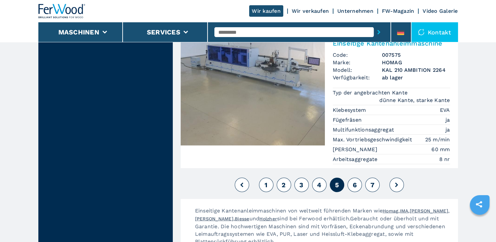
click at [353, 181] on span "6" at bounding box center [355, 185] width 4 height 8
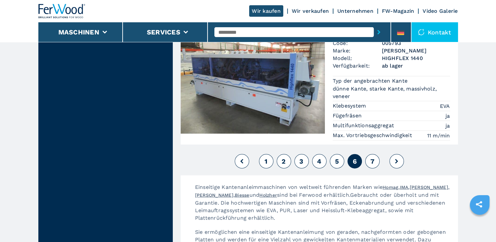
scroll to position [1705, 0]
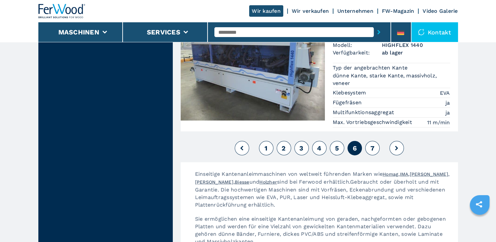
click at [373, 144] on span "7" at bounding box center [372, 148] width 4 height 8
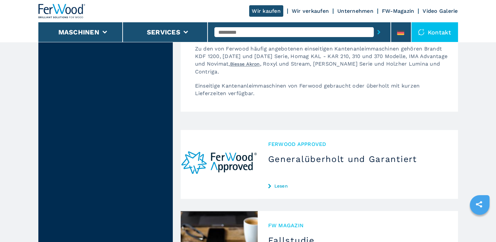
scroll to position [1065, 0]
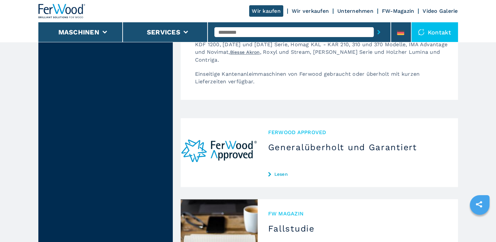
click at [316, 142] on h3 "Generalüberholt und Garantiert" at bounding box center [357, 147] width 179 height 10
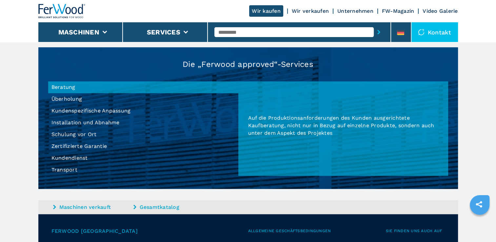
scroll to position [595, 0]
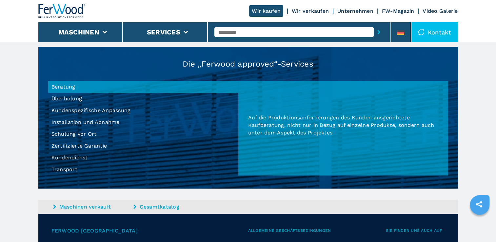
click at [84, 146] on li "Zertifizierte Garantie" at bounding box center [143, 146] width 190 height 12
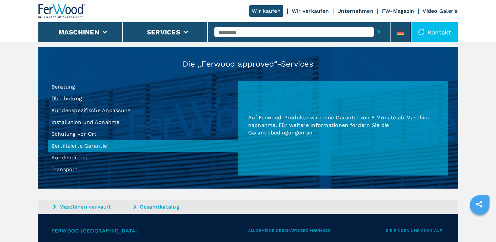
click at [66, 171] on li "Transport" at bounding box center [143, 170] width 190 height 12
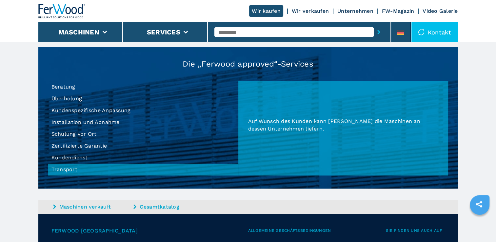
click at [66, 158] on li "Kundendienst" at bounding box center [143, 158] width 190 height 12
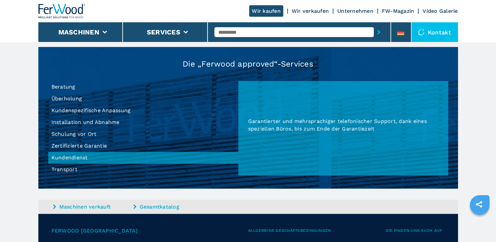
click at [72, 133] on li "Schulung vor Ort" at bounding box center [143, 134] width 190 height 12
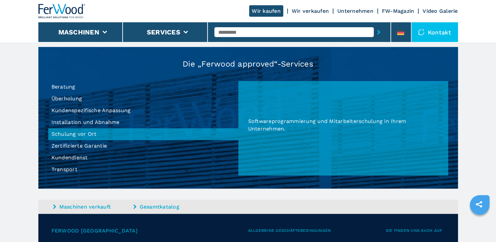
click at [80, 123] on li "Installation und Abnahme" at bounding box center [143, 122] width 190 height 12
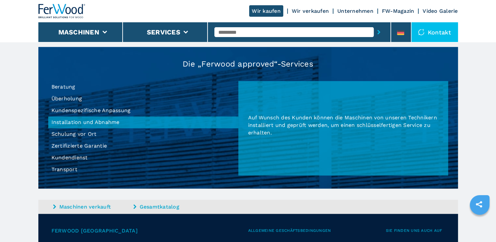
click at [81, 110] on li "Kundenspezifische Anpassung" at bounding box center [143, 111] width 190 height 12
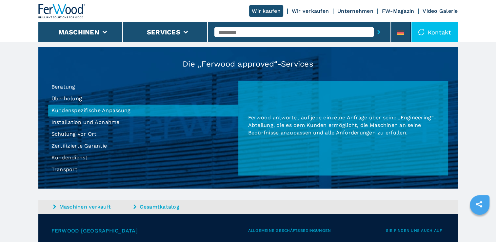
click at [72, 98] on li "Überholung" at bounding box center [143, 99] width 190 height 12
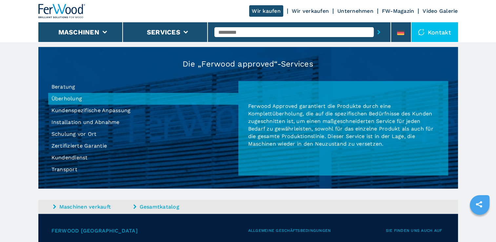
click at [72, 87] on li "Beratung" at bounding box center [143, 87] width 190 height 12
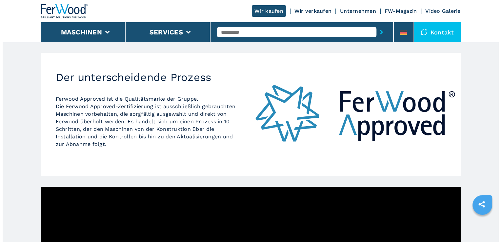
scroll to position [0, 0]
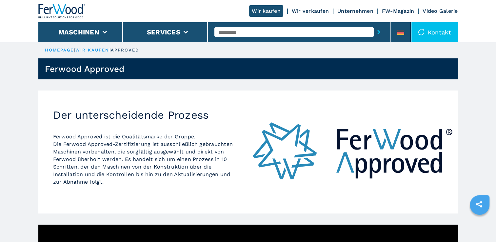
click at [435, 32] on div "Kontakt" at bounding box center [435, 32] width 47 height 20
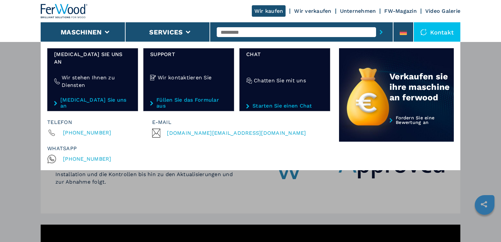
click at [78, 154] on span "[PHONE_NUMBER]" at bounding box center [87, 158] width 49 height 9
